Goal: Transaction & Acquisition: Purchase product/service

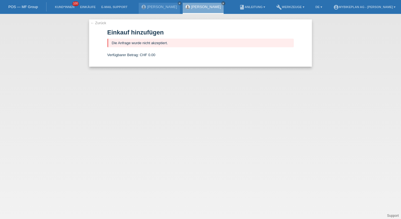
click at [60, 7] on link "Kund*innen" at bounding box center [64, 6] width 25 height 3
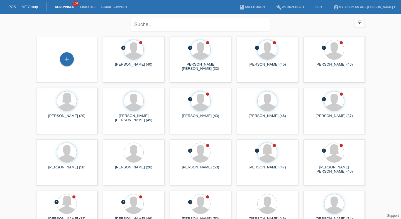
click at [75, 56] on div "+" at bounding box center [67, 59] width 52 height 15
click at [74, 56] on div "+" at bounding box center [67, 59] width 52 height 15
click at [70, 57] on div "+" at bounding box center [67, 59] width 14 height 14
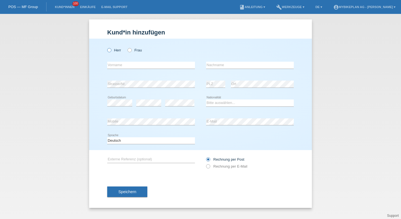
click at [116, 52] on label "Herr" at bounding box center [114, 50] width 14 height 4
click at [111, 52] on input "Herr" at bounding box center [109, 50] width 4 height 4
radio input "true"
click at [117, 60] on div "error Vorname" at bounding box center [151, 65] width 88 height 19
click at [117, 63] on input "text" at bounding box center [151, 65] width 88 height 7
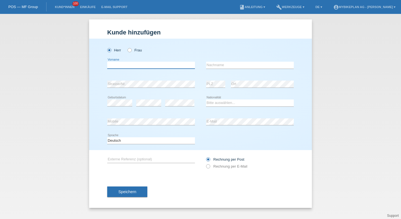
type input "O"
type input "[PERSON_NAME]"
paste input "[PERSON_NAME]"
type input "[PERSON_NAME]"
click at [214, 106] on select "Bitte auswählen... Schweiz Deutschland Liechtenstein Österreich ------------ Af…" at bounding box center [250, 103] width 88 height 7
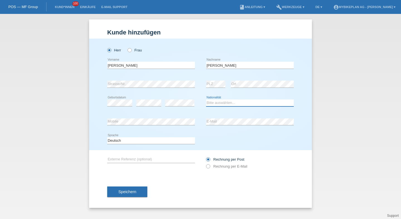
select select "CH"
click at [206, 100] on select "Bitte auswählen... Schweiz Deutschland Liechtenstein Österreich ------------ Af…" at bounding box center [250, 103] width 88 height 7
click at [150, 118] on div "error Mobile" at bounding box center [151, 122] width 88 height 19
click at [168, 145] on div "Deutsch Français Italiano English error Sprache" at bounding box center [151, 141] width 88 height 19
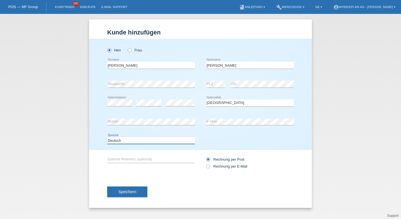
click at [167, 141] on select "Deutsch Français Italiano English" at bounding box center [151, 141] width 88 height 7
click at [107, 138] on select "Deutsch Français Italiano English" at bounding box center [151, 141] width 88 height 7
click at [219, 164] on div "Rechnung per Post Rechnung per E-Mail" at bounding box center [250, 163] width 88 height 14
click at [218, 166] on label "Rechnung per E-Mail" at bounding box center [226, 167] width 41 height 4
click at [210, 166] on input "Rechnung per E-Mail" at bounding box center [208, 168] width 4 height 7
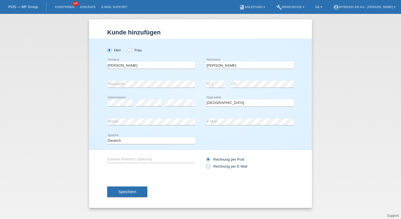
radio input "true"
click at [135, 192] on span "Speichern" at bounding box center [127, 192] width 18 height 4
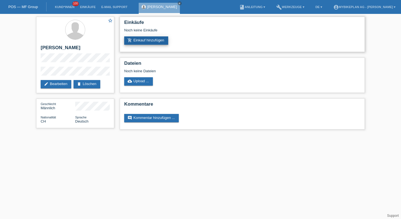
click at [150, 38] on link "add_shopping_cart Einkauf hinzufügen" at bounding box center [146, 40] width 44 height 8
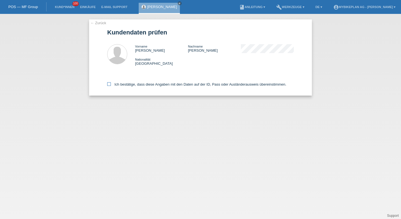
click at [141, 87] on label "Ich bestätige, dass diese Angaben mit den Daten auf der ID, Pass oder Ausländer…" at bounding box center [196, 84] width 179 height 4
click at [111, 86] on input "Ich bestätige, dass diese Angaben mit den Daten auf der ID, Pass oder Ausländer…" at bounding box center [109, 84] width 4 height 4
checkbox input "true"
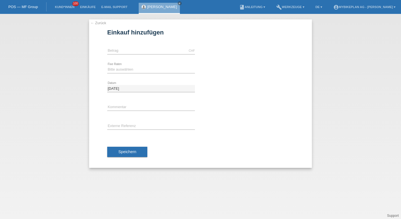
click at [119, 47] on div "CHF error Betrag" at bounding box center [151, 50] width 88 height 19
click at [120, 48] on input "text" at bounding box center [151, 50] width 88 height 7
type input "4490.00"
click at [115, 75] on div "Bitte auswählen 6 Raten 12 Raten 18 Raten 24 Raten 36 Raten 48 Raten error Fixe…" at bounding box center [151, 69] width 88 height 19
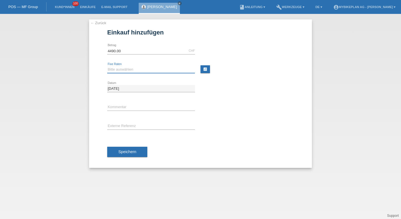
click at [120, 69] on select "Bitte auswählen 6 Raten 12 Raten 18 Raten 24 Raten 36 Raten 48 Raten" at bounding box center [151, 69] width 88 height 7
select select "488"
click at [107, 66] on select "Bitte auswählen 6 Raten 12 Raten 18 Raten 24 Raten 36 Raten 48 Raten" at bounding box center [151, 69] width 88 height 7
click at [120, 128] on input "text" at bounding box center [151, 126] width 88 height 7
paste input "43234985879"
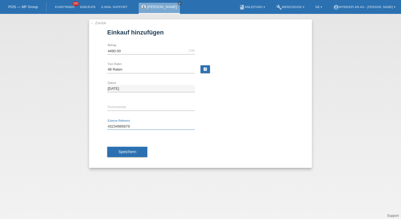
type input "43234985879"
click at [119, 147] on button "Speichern" at bounding box center [127, 152] width 40 height 11
